Goal: Task Accomplishment & Management: Manage account settings

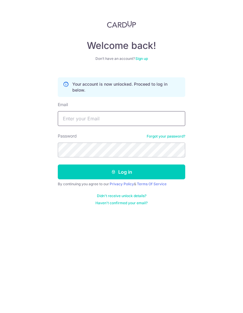
click at [139, 121] on input "Email" at bounding box center [121, 118] width 127 height 15
click at [75, 120] on input "Email" at bounding box center [121, 118] width 127 height 15
type input "[EMAIL_ADDRESS][DOMAIN_NAME]"
click at [165, 172] on button "Log in" at bounding box center [121, 171] width 127 height 15
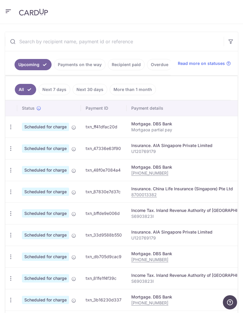
click at [10, 127] on icon "button" at bounding box center [11, 127] width 6 height 6
click at [30, 143] on span "Update payment" at bounding box center [42, 142] width 40 height 7
radio input "true"
type input "20,000.00"
type input "[DATE]"
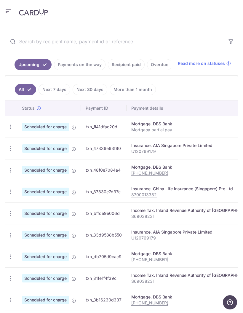
type input "Mortgaoa partial pay"
type input "OCBC18"
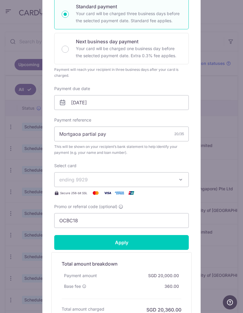
scroll to position [110, 0]
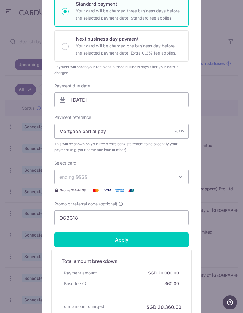
click at [162, 176] on span "ending 9929" at bounding box center [116, 176] width 114 height 7
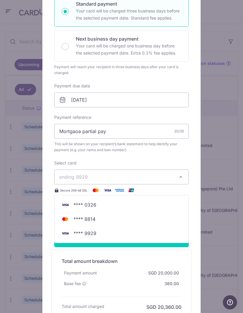
click at [77, 207] on span "**** 0326" at bounding box center [84, 204] width 23 height 7
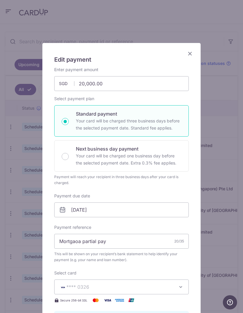
scroll to position [0, 0]
click at [187, 54] on icon "Close" at bounding box center [189, 53] width 7 height 7
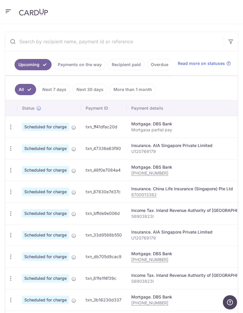
click at [9, 14] on icon "button" at bounding box center [8, 11] width 7 height 7
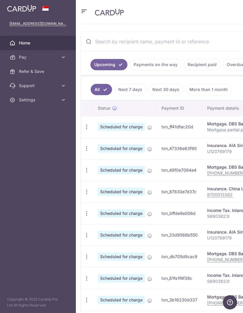
click at [64, 59] on icon at bounding box center [63, 57] width 6 height 6
click at [25, 71] on span "Payments" at bounding box center [38, 71] width 39 height 6
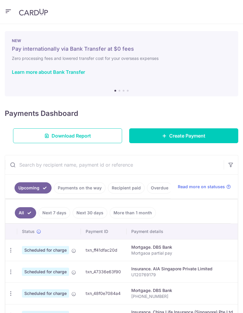
click at [9, 12] on icon "button" at bounding box center [8, 11] width 7 height 7
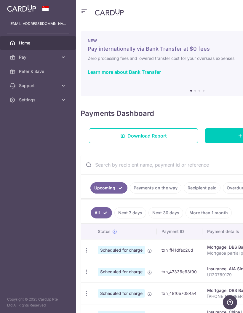
click at [62, 60] on link "Pay" at bounding box center [38, 57] width 76 height 14
click at [29, 103] on link "Cards" at bounding box center [38, 100] width 76 height 14
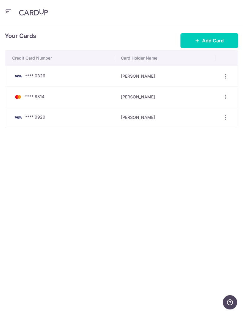
click at [227, 76] on icon "button" at bounding box center [225, 76] width 6 height 6
click at [205, 93] on span "View/Edit" at bounding box center [205, 92] width 40 height 7
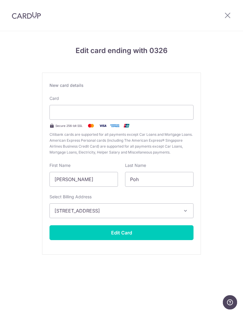
click at [161, 228] on button "Edit Card" at bounding box center [121, 232] width 144 height 15
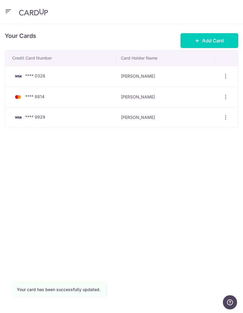
click at [8, 13] on icon "button" at bounding box center [8, 11] width 7 height 7
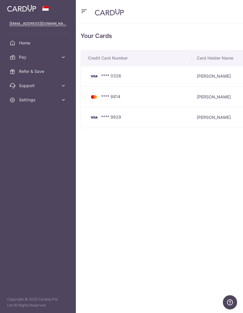
click at [21, 45] on span "Home" at bounding box center [38, 43] width 39 height 6
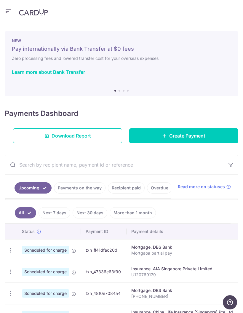
click at [11, 249] on icon "button" at bounding box center [11, 250] width 6 height 6
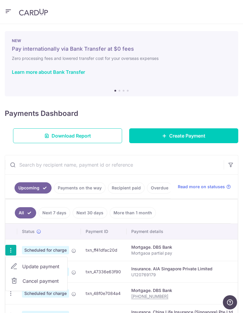
click at [33, 268] on span "Update payment" at bounding box center [42, 266] width 40 height 7
radio input "true"
type input "20,000.00"
type input "28/09/2025"
type input "Mortgaoa partial pay"
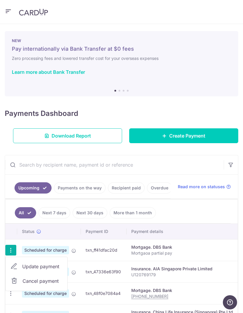
type input "OCBC18"
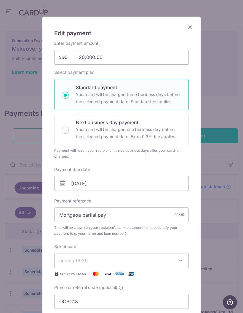
scroll to position [29, 0]
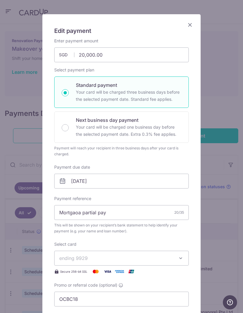
click at [62, 181] on icon at bounding box center [62, 180] width 7 height 7
click at [92, 184] on input "28/09/2025" at bounding box center [121, 181] width 134 height 15
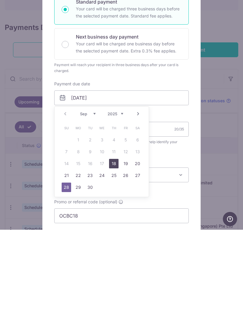
click at [116, 242] on link "18" at bounding box center [113, 246] width 9 height 9
type input "[DATE]"
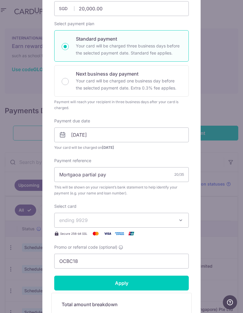
scroll to position [78, 0]
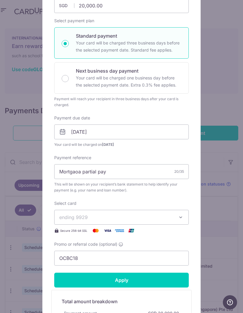
click at [144, 216] on span "ending 9929" at bounding box center [116, 217] width 114 height 7
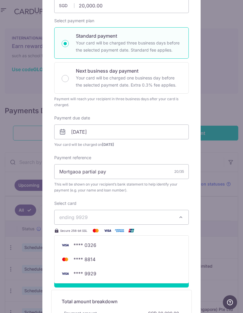
click at [104, 246] on span "**** 0326" at bounding box center [121, 244] width 124 height 7
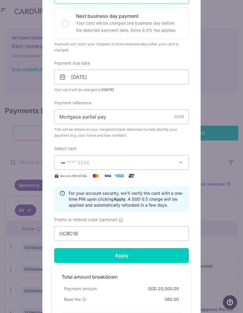
scroll to position [136, 0]
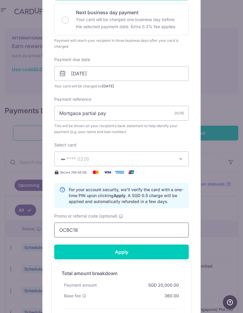
click at [143, 232] on input "OCBC18" at bounding box center [121, 229] width 134 height 15
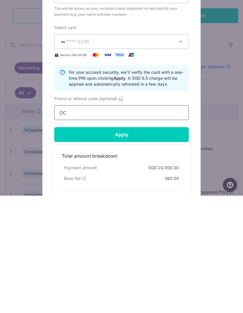
type input "O"
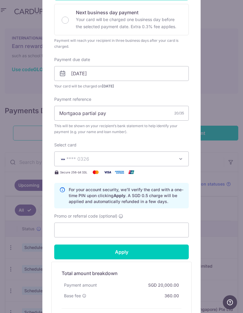
click at [156, 250] on input "Apply" at bounding box center [121, 251] width 134 height 15
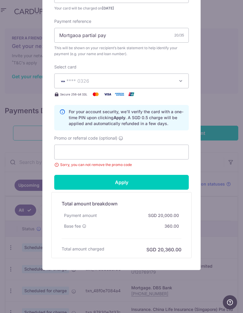
scroll to position [214, 0]
click at [173, 149] on input "Promo or referral code (optional)" at bounding box center [121, 152] width 134 height 15
click at [123, 138] on icon at bounding box center [120, 138] width 5 height 5
click at [124, 145] on input "Promo or referral code (optional)" at bounding box center [121, 152] width 134 height 15
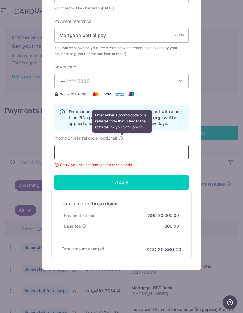
click at [156, 156] on input "Promo or referral code (optional) Enter either a promo code or a referral code …" at bounding box center [121, 152] width 134 height 15
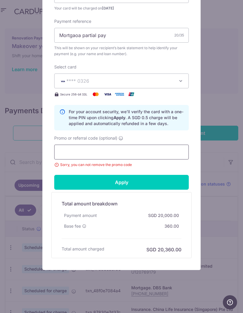
click at [131, 151] on input "Promo or referral code (optional)" at bounding box center [121, 152] width 134 height 15
type input "Off225"
click at [179, 166] on span "Sorry, you can not remove the promo code" at bounding box center [121, 165] width 134 height 6
click at [174, 183] on input "Apply" at bounding box center [121, 182] width 134 height 15
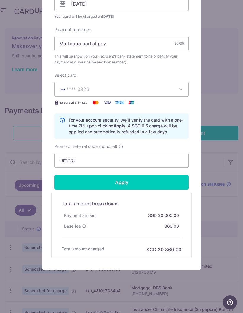
scroll to position [206, 0]
type input "Successfully Applied"
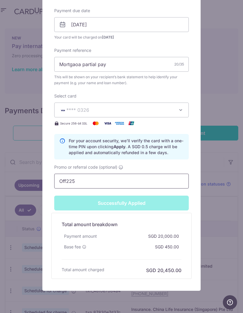
click at [138, 179] on input "Off225" at bounding box center [121, 181] width 134 height 15
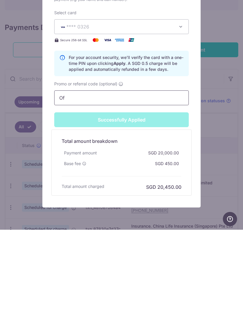
type input "O"
type input "Apply"
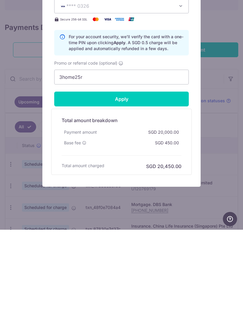
click at [163, 175] on input "Apply" at bounding box center [121, 182] width 134 height 15
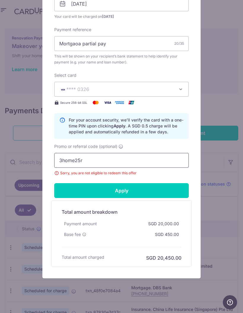
click at [146, 163] on input "3home25r" at bounding box center [121, 160] width 134 height 15
type input "3"
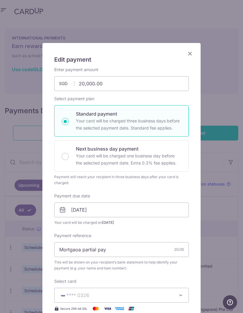
scroll to position [0, 0]
click at [192, 53] on icon "Close" at bounding box center [189, 53] width 7 height 7
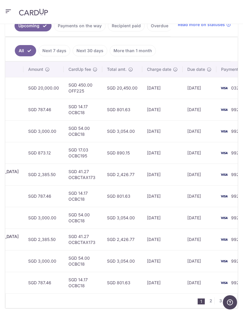
scroll to position [0, 235]
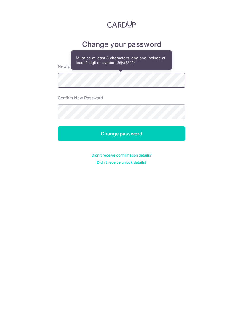
click at [121, 134] on input "Change password" at bounding box center [121, 133] width 127 height 15
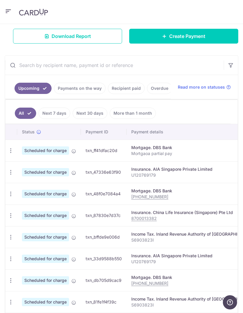
click at [56, 114] on link "Next 7 days" at bounding box center [54, 112] width 32 height 11
